Goal: Information Seeking & Learning: Learn about a topic

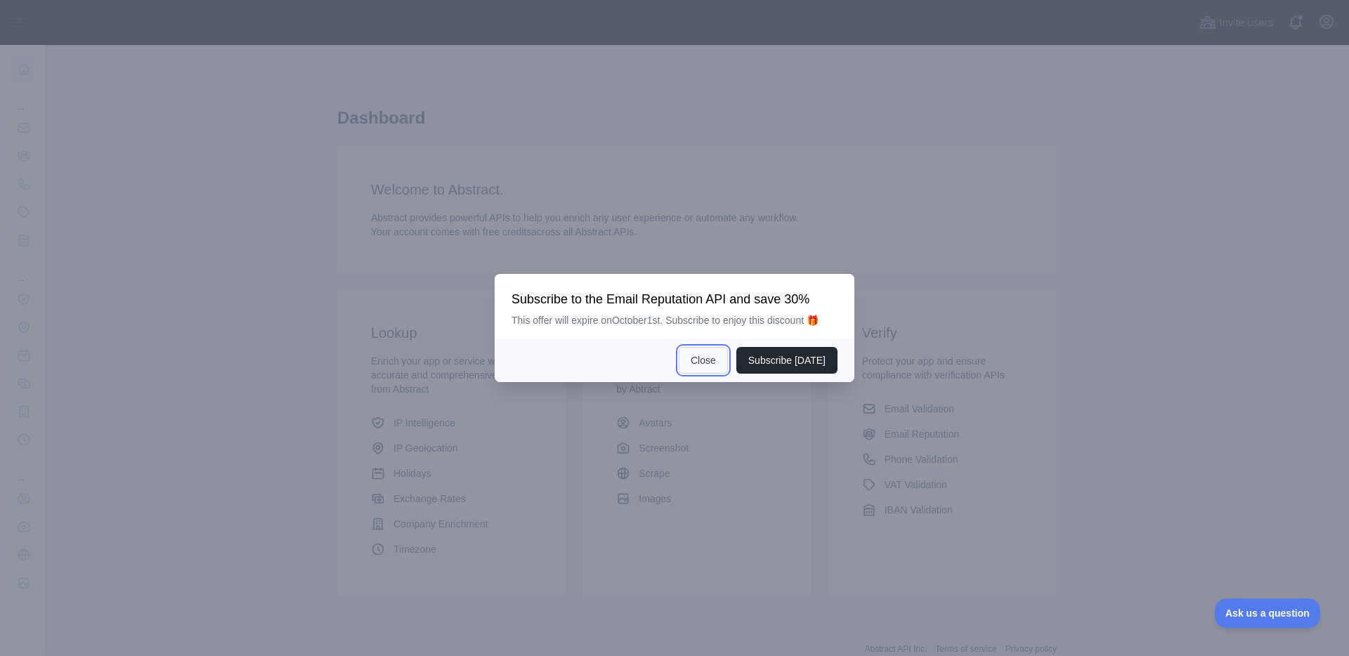
click at [703, 373] on button "Close" at bounding box center [703, 360] width 49 height 27
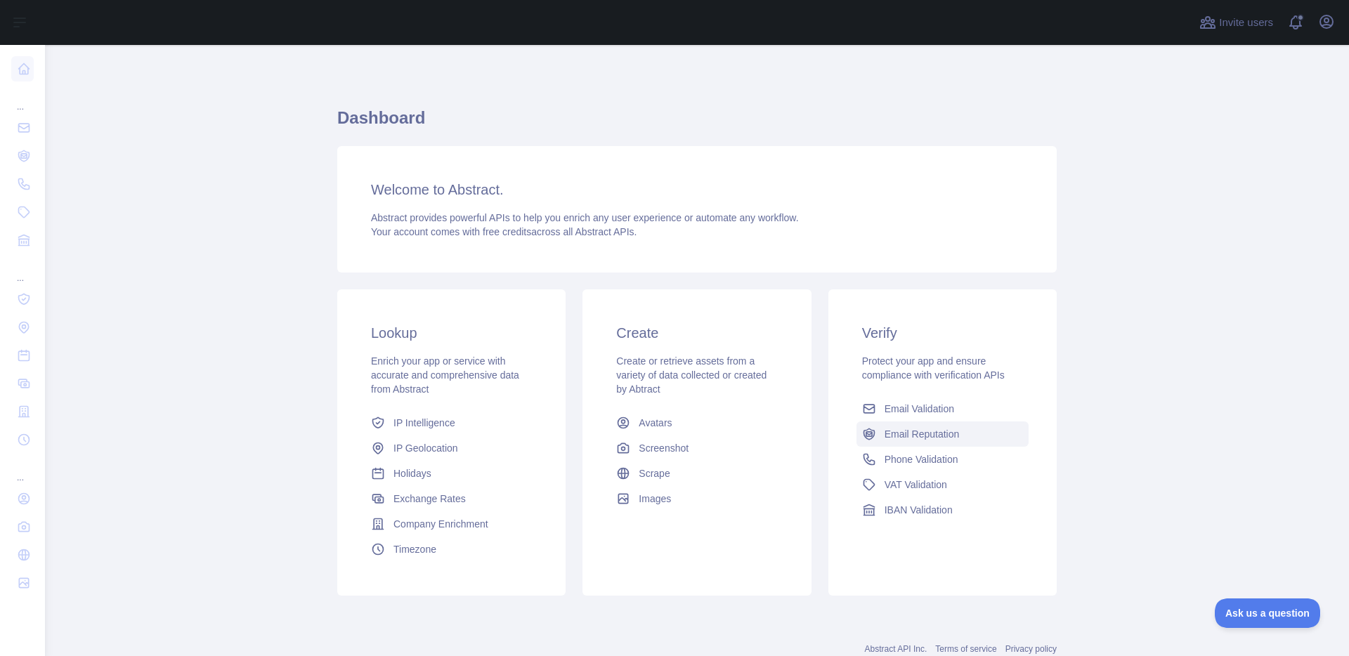
click at [947, 431] on span "Email Reputation" at bounding box center [922, 434] width 75 height 14
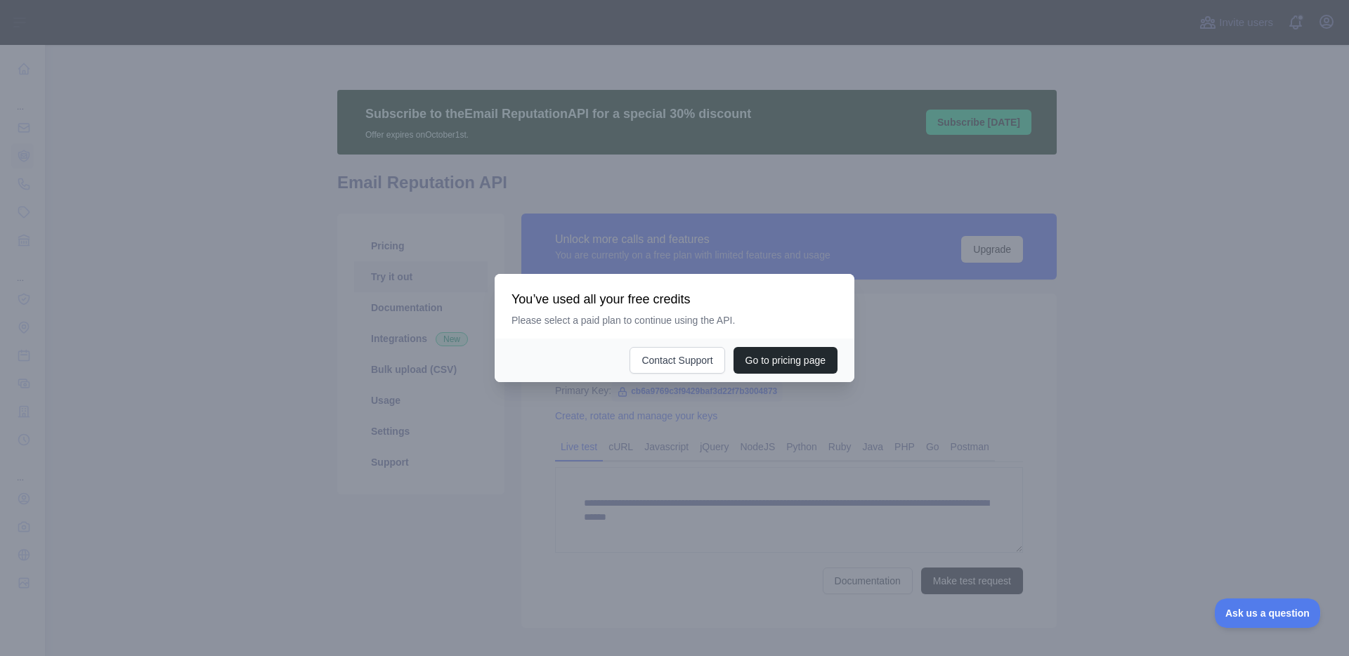
click at [936, 370] on div at bounding box center [674, 328] width 1349 height 656
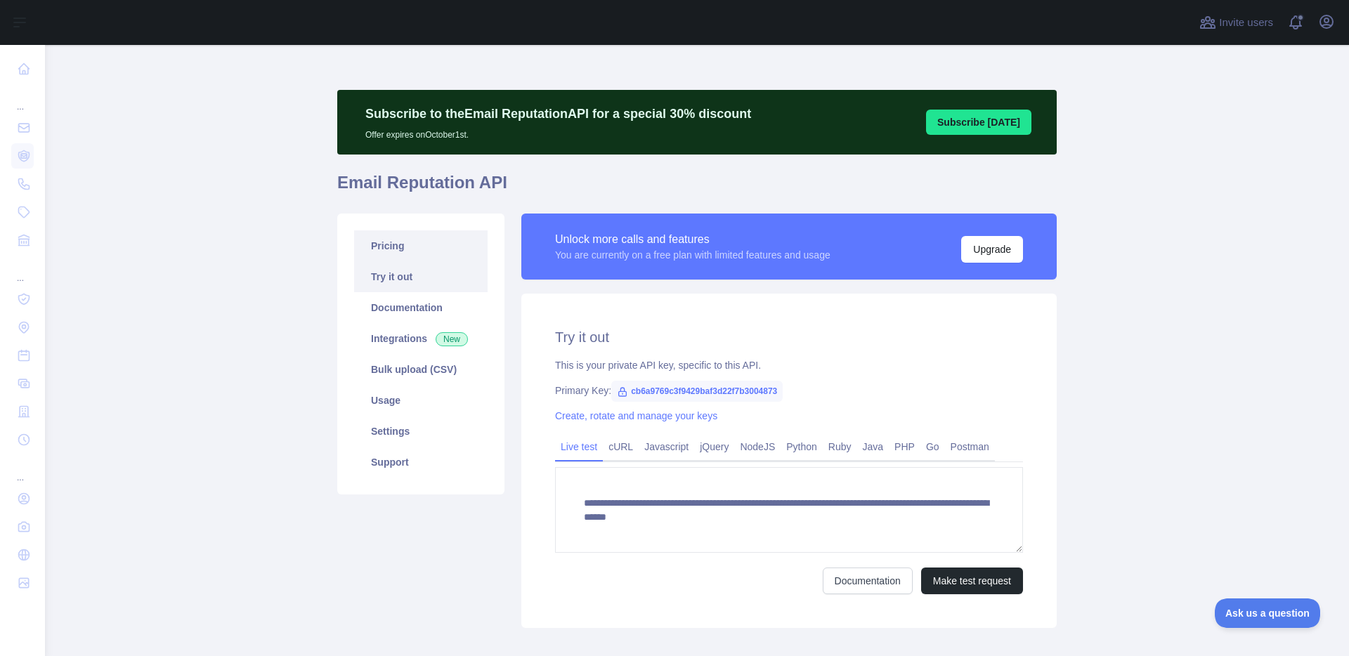
click at [394, 245] on link "Pricing" at bounding box center [420, 245] width 133 height 31
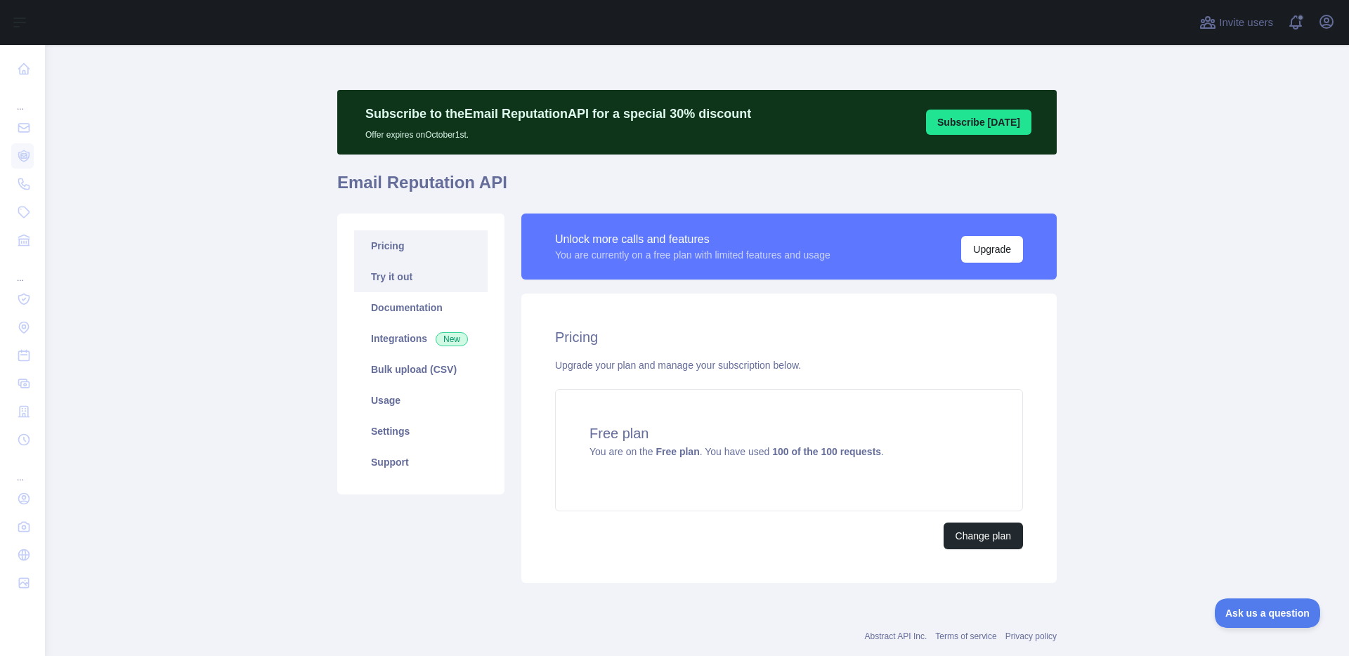
click at [410, 278] on link "Try it out" at bounding box center [420, 276] width 133 height 31
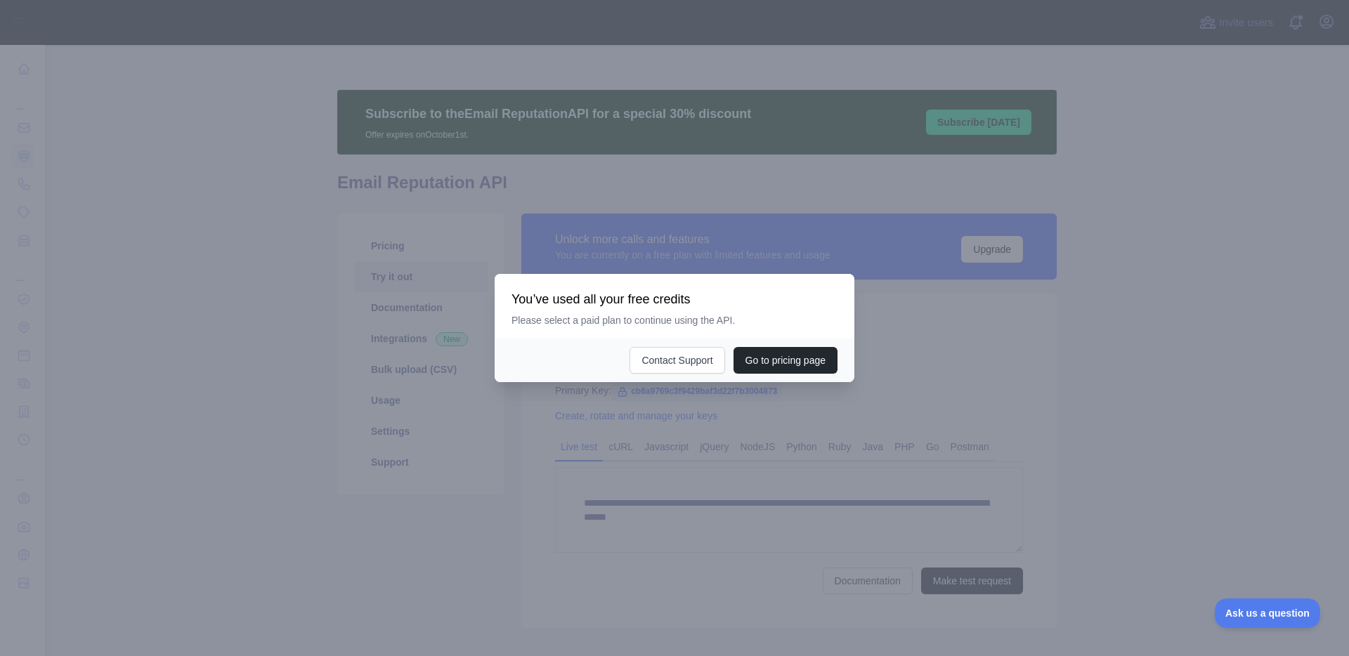
drag, startPoint x: 1298, startPoint y: 132, endPoint x: 1284, endPoint y: 0, distance: 132.9
click at [1303, 122] on div at bounding box center [674, 328] width 1349 height 656
